Goal: Communication & Community: Answer question/provide support

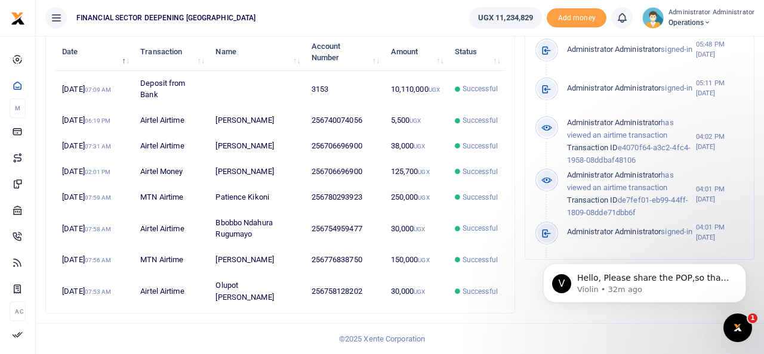
click at [740, 329] on icon "Open Intercom Messenger" at bounding box center [738, 329] width 20 height 20
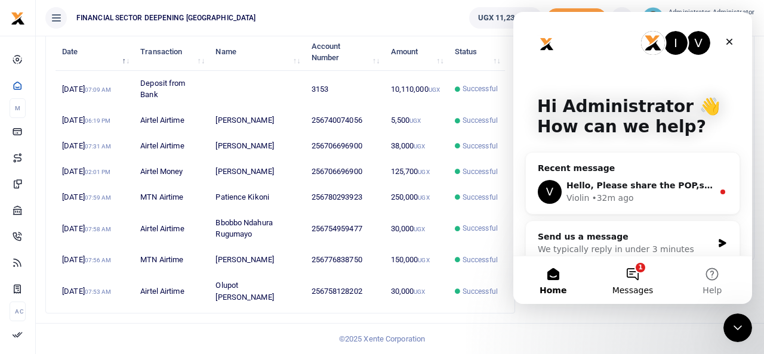
click at [638, 277] on button "1 Messages" at bounding box center [632, 281] width 79 height 48
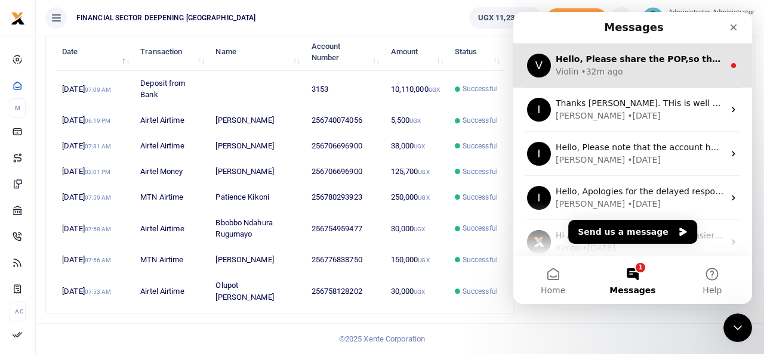
click at [633, 73] on div "Violin • 32m ago" at bounding box center [640, 72] width 168 height 13
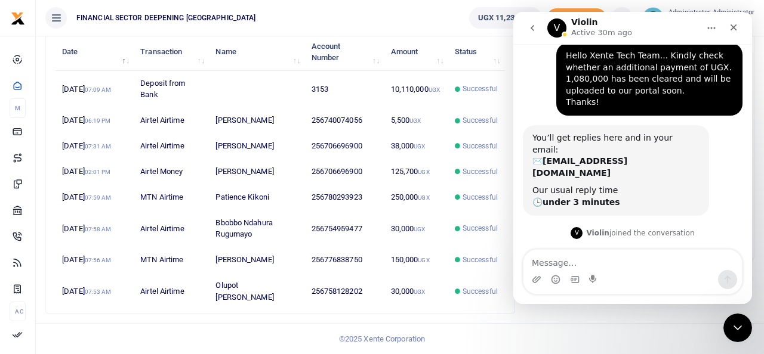
scroll to position [97, 0]
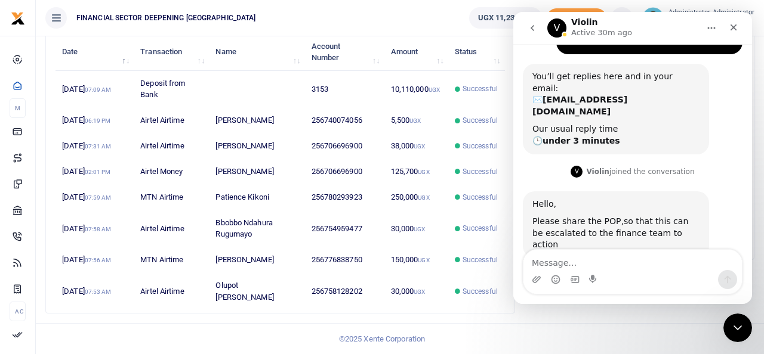
click at [565, 260] on textarea "Message…" at bounding box center [632, 260] width 218 height 20
type textarea "Hello VIolin. Please see the attached."
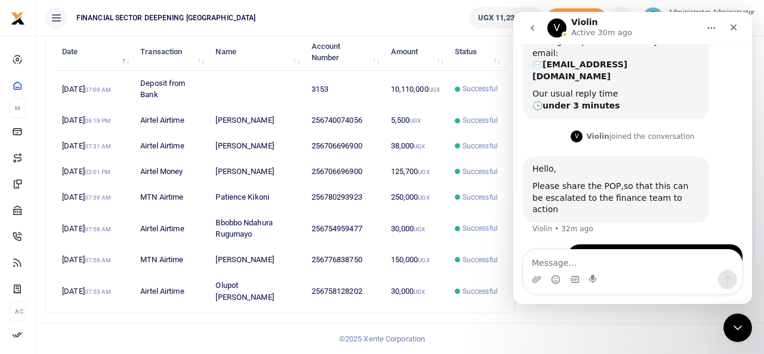
click at [545, 281] on div "Intercom messenger" at bounding box center [632, 279] width 218 height 19
click at [539, 280] on icon "Upload attachment" at bounding box center [537, 280] width 10 height 10
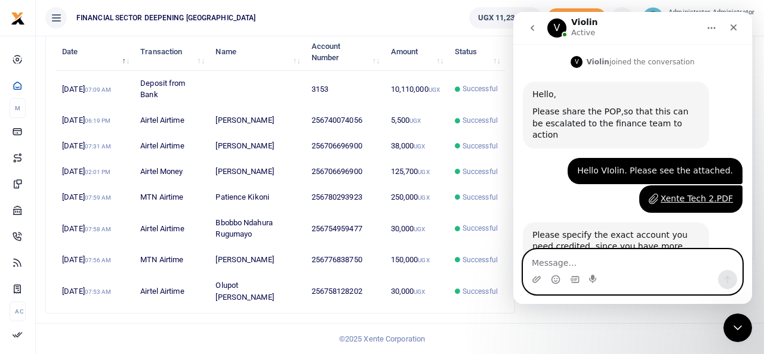
scroll to position [209, 0]
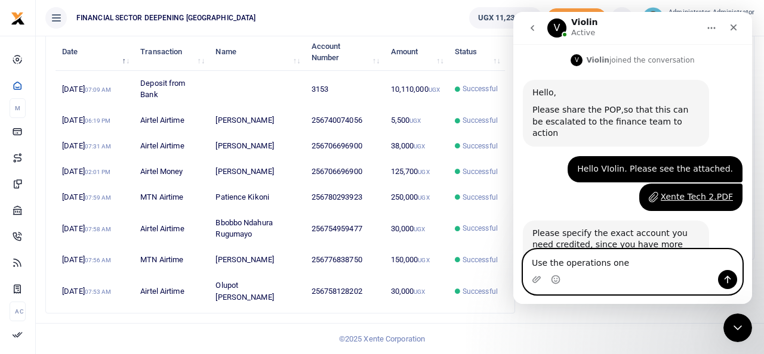
type textarea "Use the operations one."
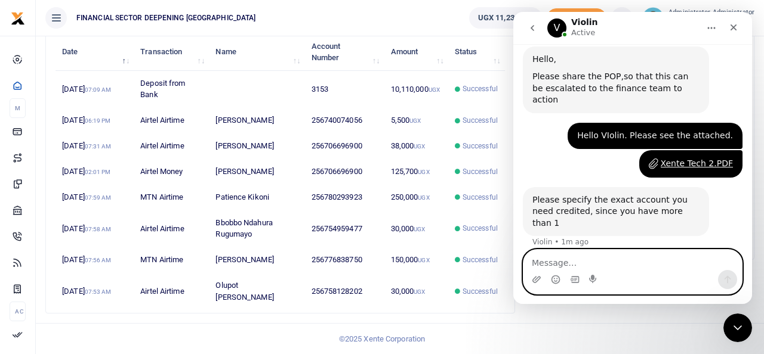
scroll to position [244, 0]
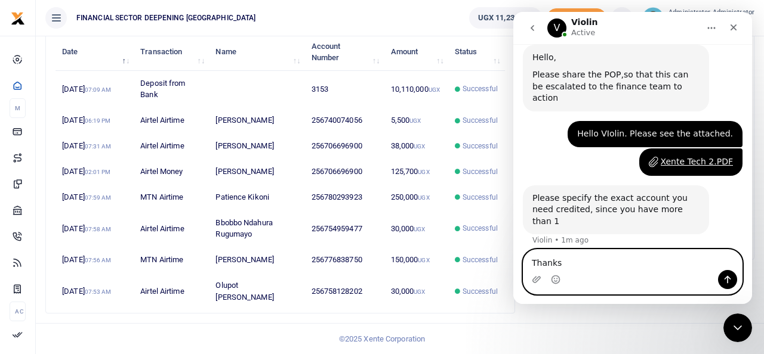
type textarea "Thanks!"
